Goal: Task Accomplishment & Management: Manage account settings

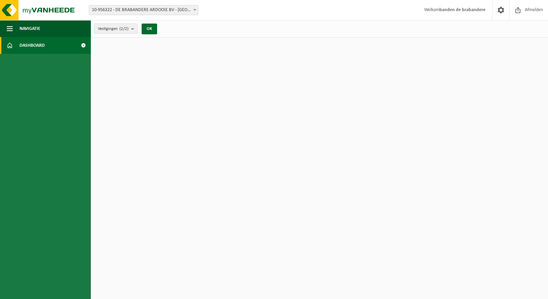
click at [136, 27] on b "submit" at bounding box center [134, 28] width 6 height 9
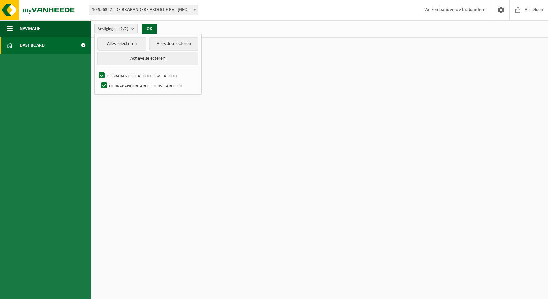
click at [284, 67] on html "Vestiging: 10-956322 - DE BRABANDERE ARDOOIE BV - ARDOOIE 10-956346 - DE BRABAN…" at bounding box center [274, 149] width 548 height 299
click at [32, 27] on span "Navigatie" at bounding box center [30, 28] width 21 height 17
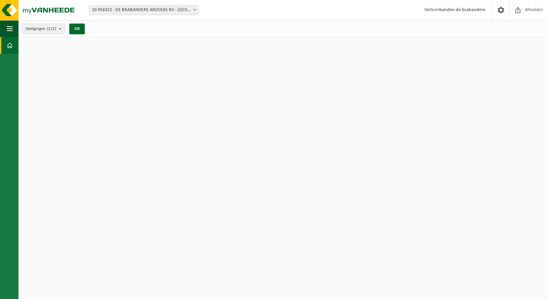
click at [64, 29] on b "submit" at bounding box center [62, 28] width 6 height 9
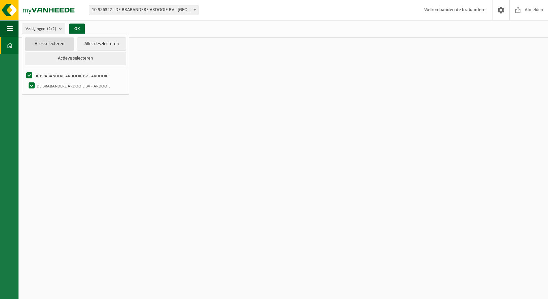
click at [54, 43] on button "Alles selecteren" at bounding box center [49, 43] width 49 height 13
click at [61, 60] on button "Actieve selecteren" at bounding box center [75, 58] width 101 height 13
click at [74, 124] on html "Vestiging: 10-956322 - DE BRABANDERE ARDOOIE BV - ARDOOIE 10-956346 - DE BRABAN…" at bounding box center [274, 149] width 548 height 299
click at [8, 49] on span at bounding box center [10, 45] width 6 height 17
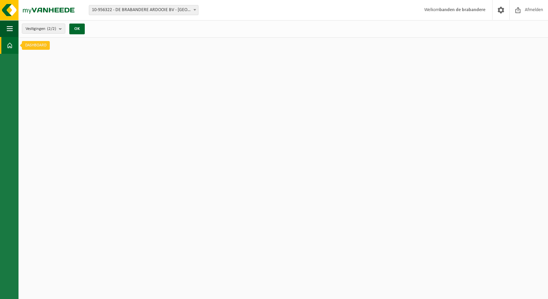
click at [6, 46] on link "Dashboard" at bounding box center [9, 45] width 19 height 17
click at [193, 11] on span at bounding box center [195, 9] width 7 height 9
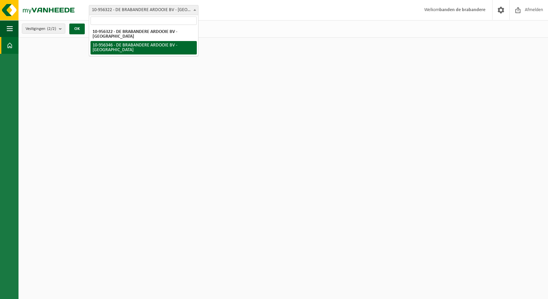
select select "145328"
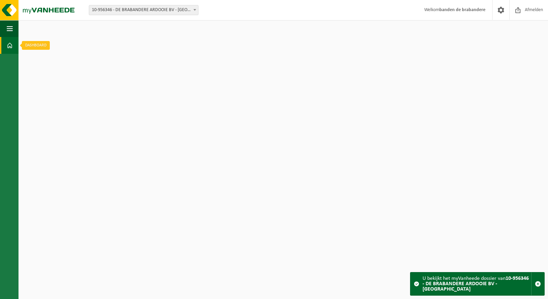
click at [12, 47] on span at bounding box center [10, 45] width 6 height 17
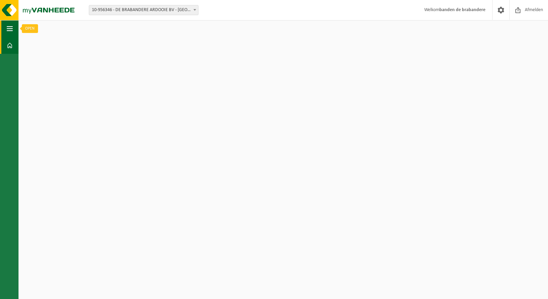
click at [9, 28] on span "button" at bounding box center [10, 28] width 6 height 17
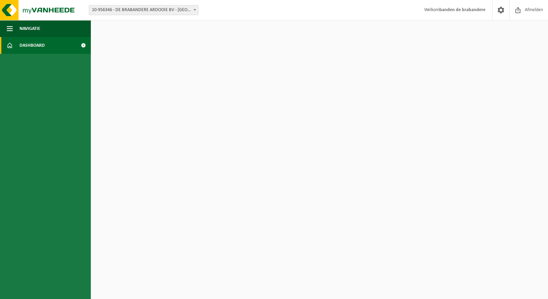
click at [31, 44] on span "Dashboard" at bounding box center [32, 45] width 25 height 17
click at [503, 10] on span at bounding box center [501, 10] width 10 height 20
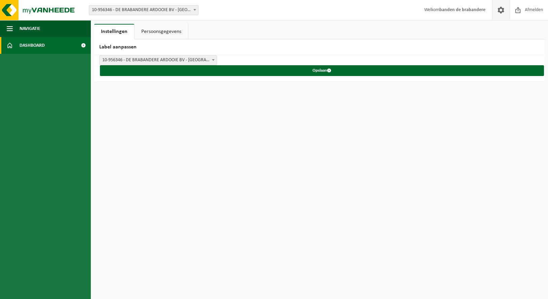
click at [30, 44] on span "Dashboard" at bounding box center [32, 45] width 25 height 17
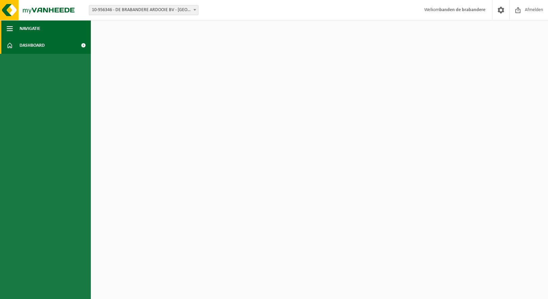
click at [22, 27] on span "Navigatie" at bounding box center [30, 28] width 21 height 17
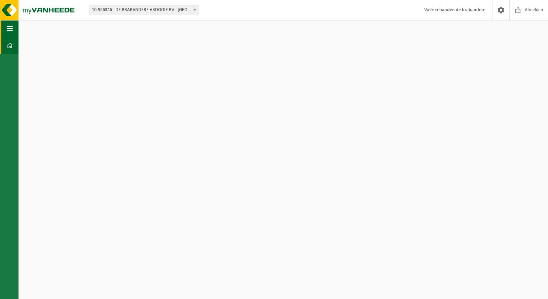
click at [4, 27] on button "Navigatie" at bounding box center [9, 28] width 19 height 17
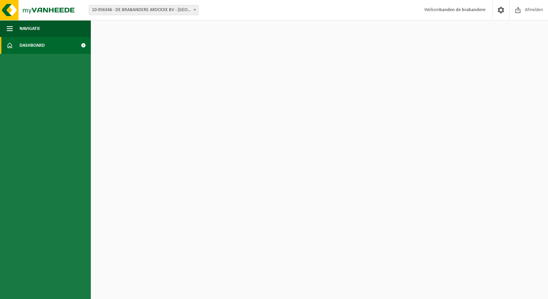
click at [84, 45] on span at bounding box center [83, 45] width 15 height 17
click at [19, 30] on button "Navigatie" at bounding box center [45, 28] width 91 height 17
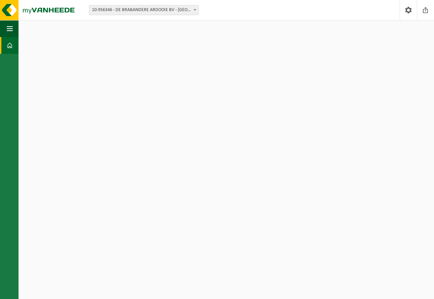
click at [101, 123] on html "Vestiging: 10-956322 - DE BRABANDERE ARDOOIE BV - ARDOOIE 10-956346 - DE BRABAN…" at bounding box center [217, 149] width 434 height 299
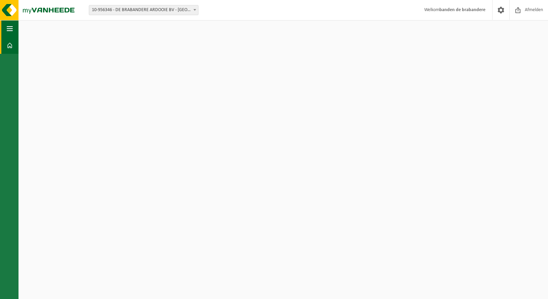
click at [9, 26] on span "button" at bounding box center [10, 28] width 6 height 17
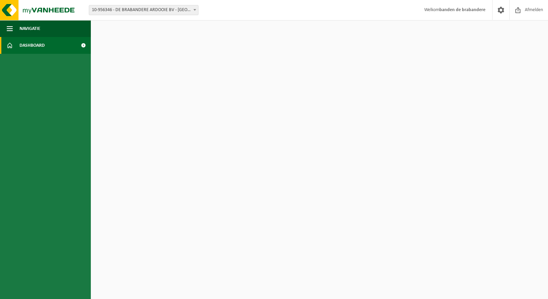
click at [315, 14] on div "Vestiging: 10-956322 - DE BRABANDERE ARDOOIE BV - ARDOOIE 10-956346 - DE BRABAN…" at bounding box center [274, 10] width 548 height 21
click at [502, 9] on span at bounding box center [501, 10] width 10 height 20
click at [43, 28] on button "Navigatie" at bounding box center [45, 28] width 91 height 17
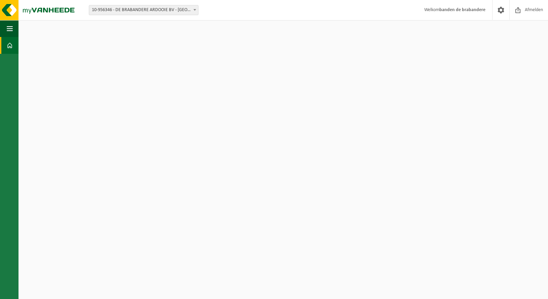
click at [10, 47] on span at bounding box center [10, 45] width 6 height 17
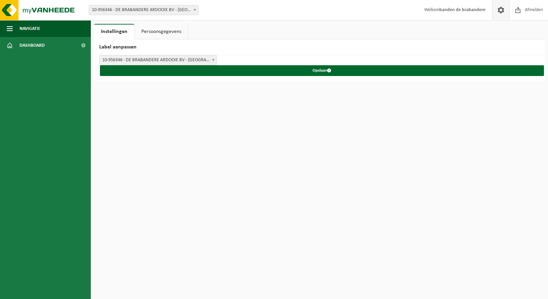
click at [502, 9] on span at bounding box center [501, 10] width 10 height 20
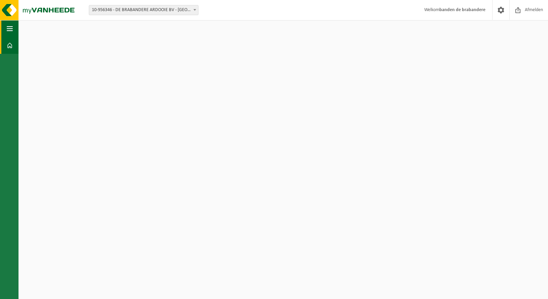
click at [10, 29] on span "button" at bounding box center [10, 28] width 6 height 17
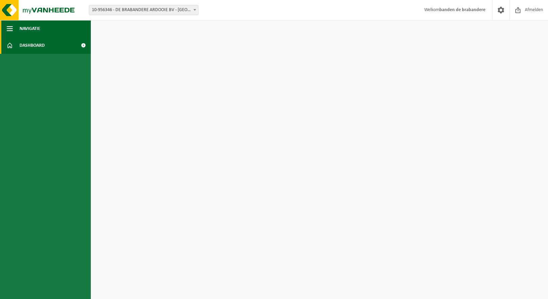
click at [32, 25] on span "Navigatie" at bounding box center [30, 28] width 21 height 17
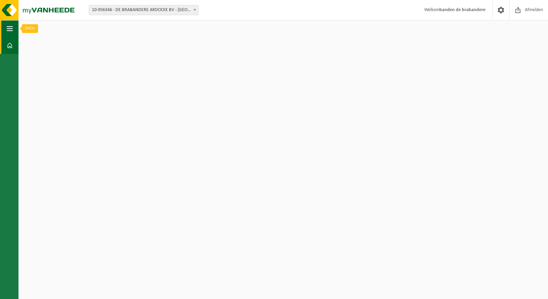
click at [7, 28] on span "button" at bounding box center [10, 28] width 6 height 17
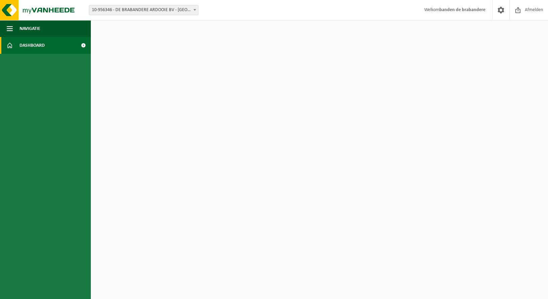
click at [23, 44] on span "Dashboard" at bounding box center [32, 45] width 25 height 17
click at [46, 46] on link "Dashboard" at bounding box center [45, 45] width 91 height 17
click at [36, 12] on img at bounding box center [40, 10] width 81 height 20
click at [460, 11] on strong "banden de brabandere" at bounding box center [463, 9] width 46 height 5
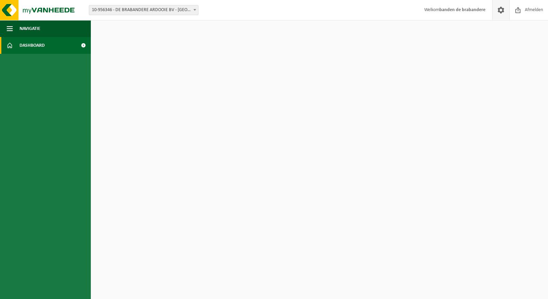
click at [503, 10] on span at bounding box center [501, 10] width 10 height 20
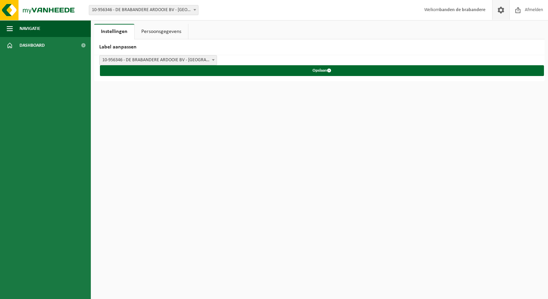
click at [193, 10] on span at bounding box center [195, 9] width 7 height 9
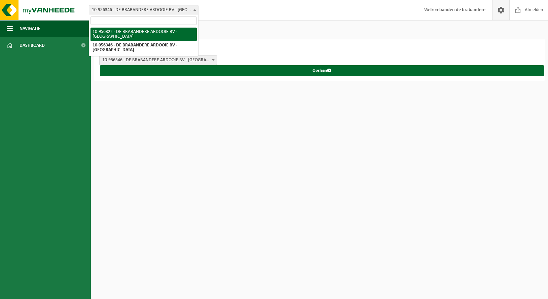
select select "145323"
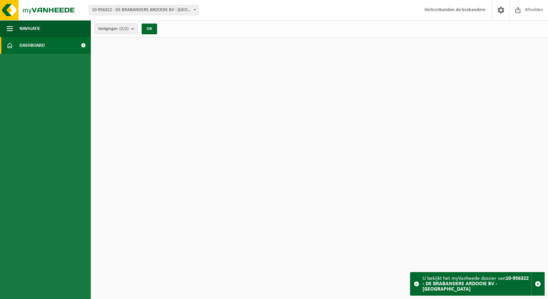
click at [47, 45] on link "Dashboard" at bounding box center [45, 45] width 91 height 17
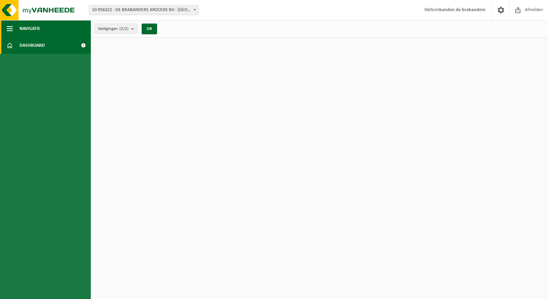
click at [41, 30] on button "Navigatie" at bounding box center [45, 28] width 91 height 17
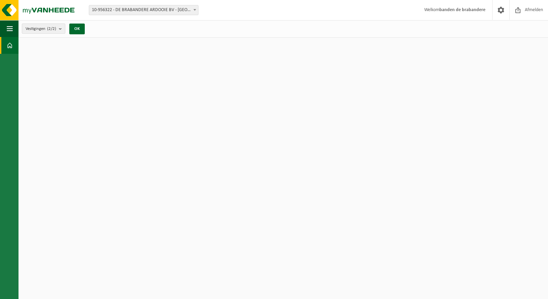
click at [63, 29] on b "submit" at bounding box center [62, 28] width 6 height 9
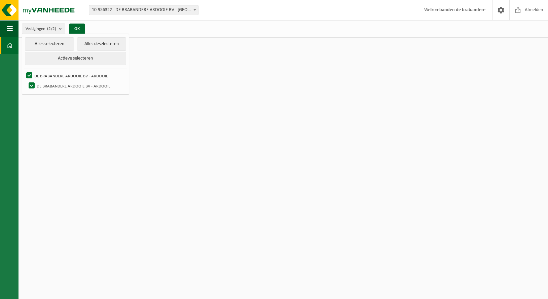
click at [183, 26] on div "Vestigingen (2/2) Alles selecteren Alles deselecteren Actieve selecteren DE BRA…" at bounding box center [284, 29] width 530 height 18
